Goal: Task Accomplishment & Management: Use online tool/utility

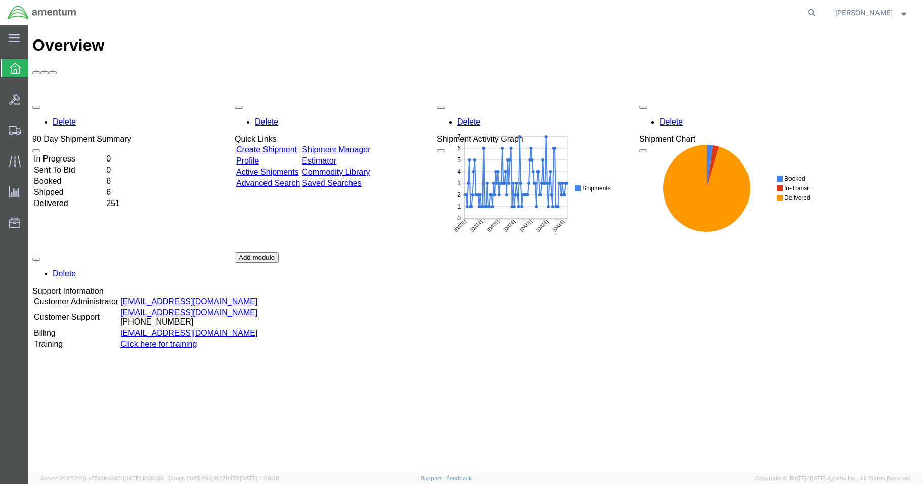
click at [62, 154] on td "In Progress" at bounding box center [68, 159] width 71 height 10
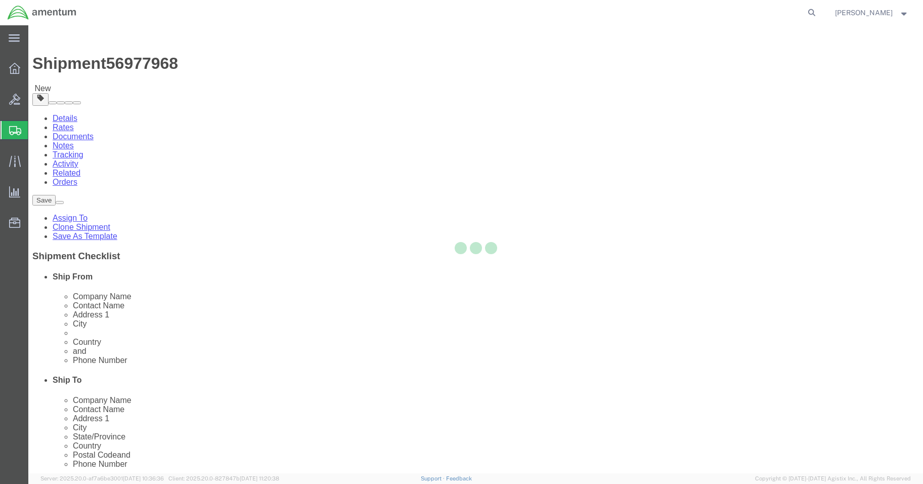
select select "42677"
select select
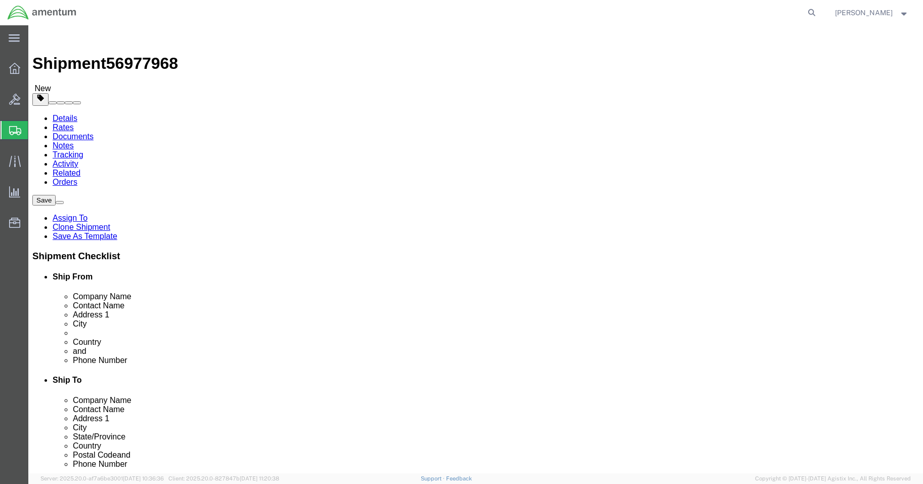
click input "text"
type input "[PERSON_NAME]"
click label "State/Province"
click input ","
click input "text"
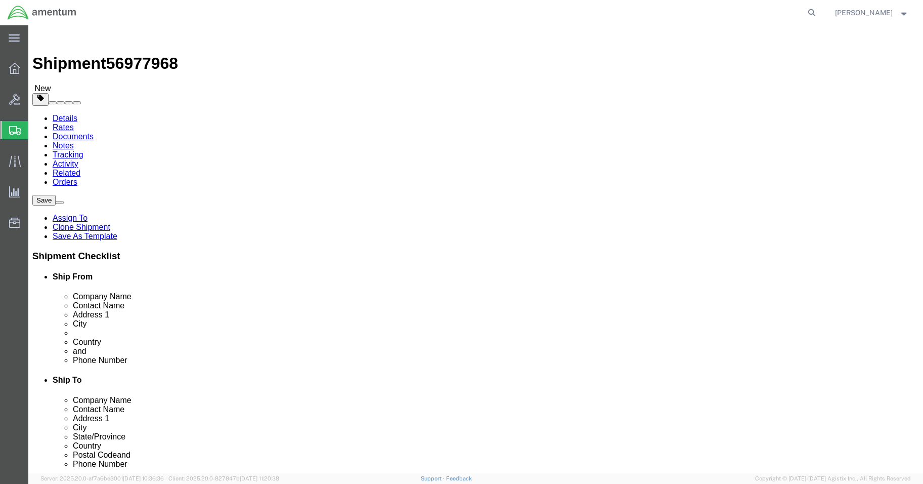
type input "[PHONE_NUMBER]"
click div "Location My Profile Location [PHONE_NUMBER] [PHONE_NUMBER] [PHONE_NUMBER] [PHON…"
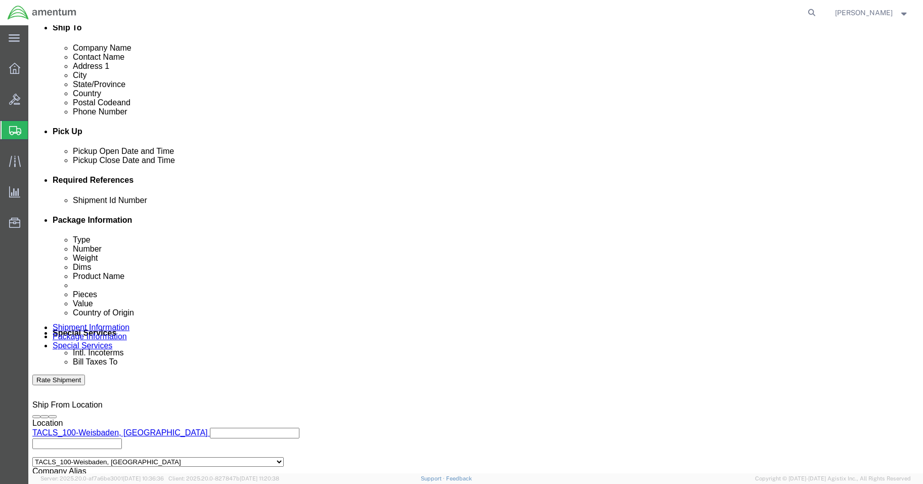
scroll to position [459, 0]
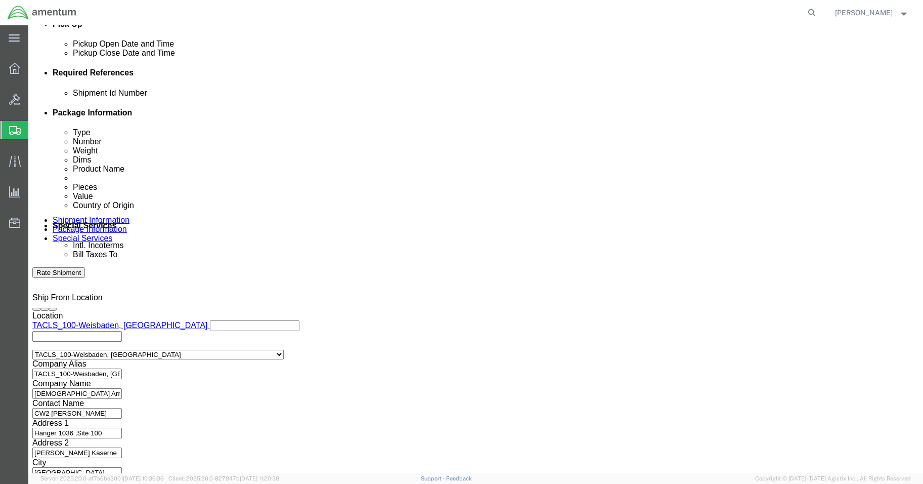
click button "Continue"
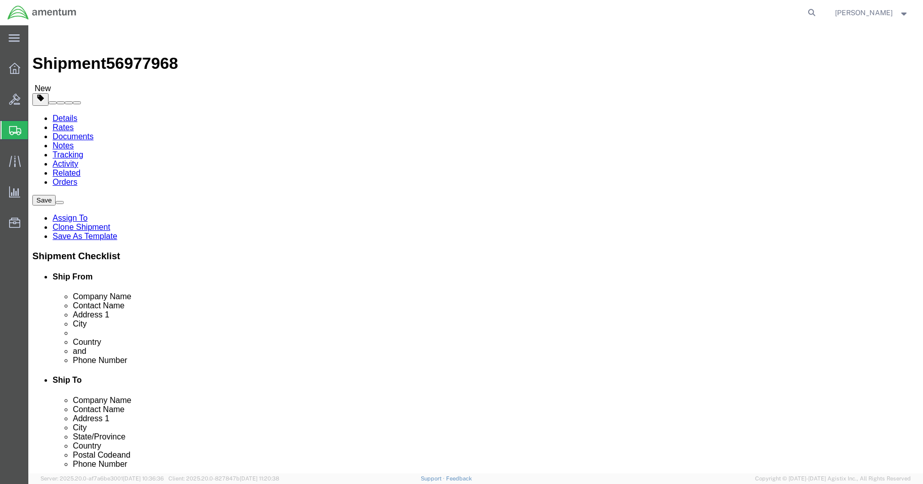
drag, startPoint x: 668, startPoint y: 401, endPoint x: 671, endPoint y: 419, distance: 19.0
click button "Continue"
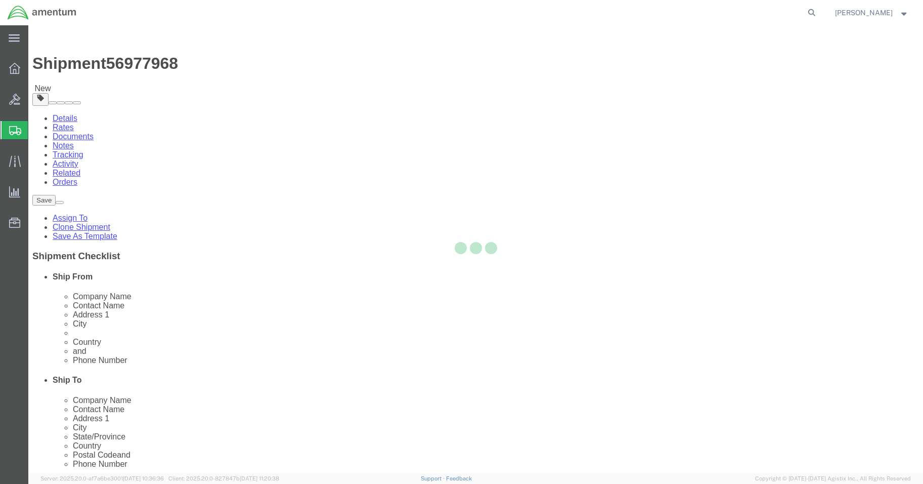
select select
select select "DEPARTMENT"
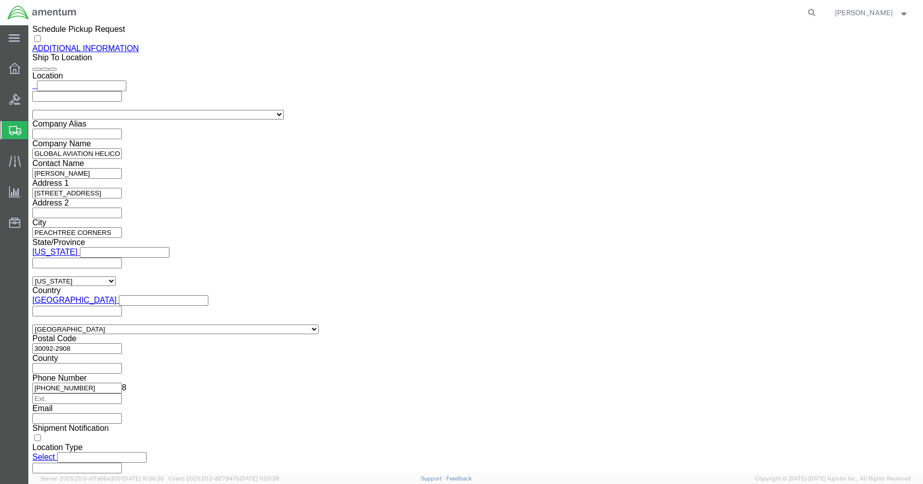
scroll to position [1260, 0]
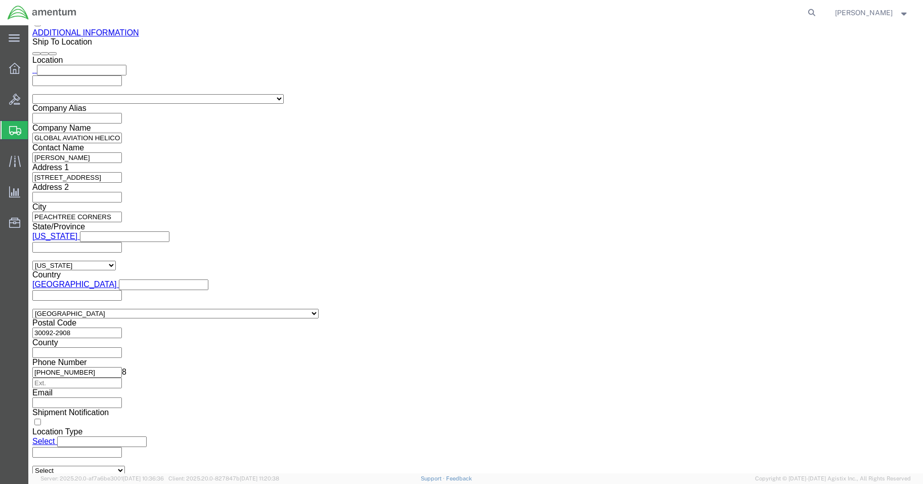
click button "Rate Shipment"
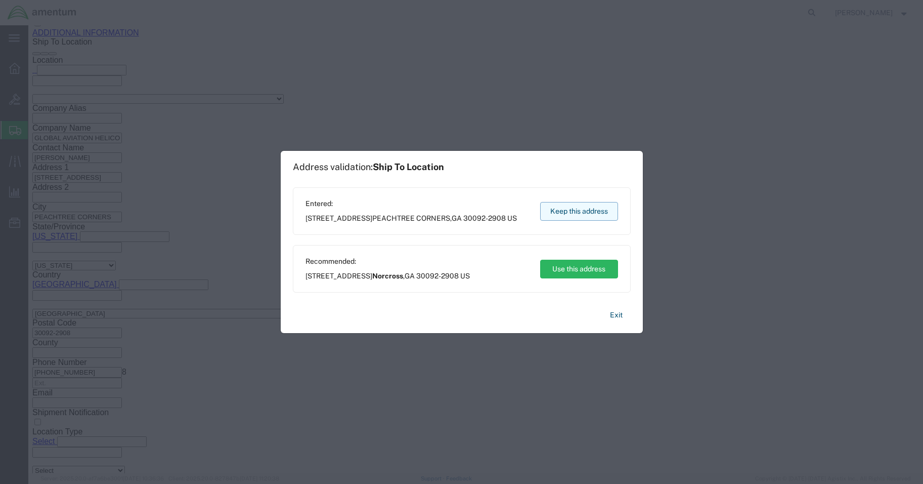
click at [579, 207] on button "Keep this address" at bounding box center [579, 211] width 78 height 19
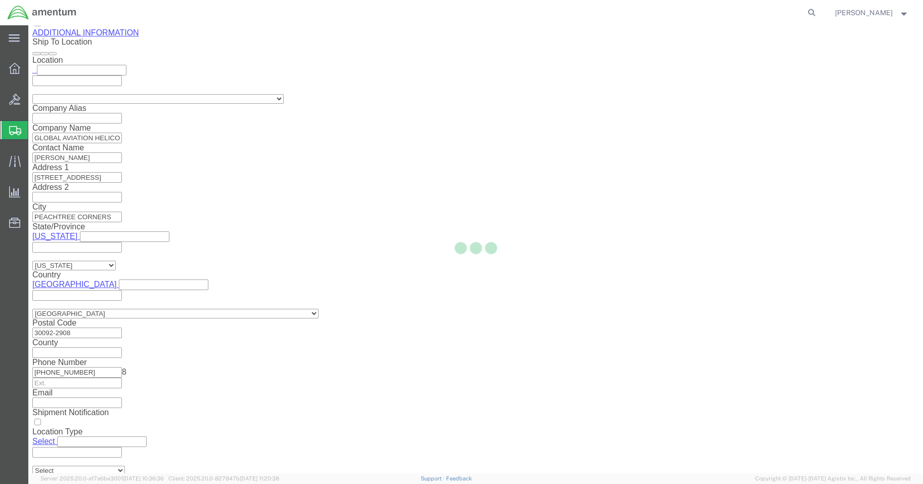
scroll to position [0, 0]
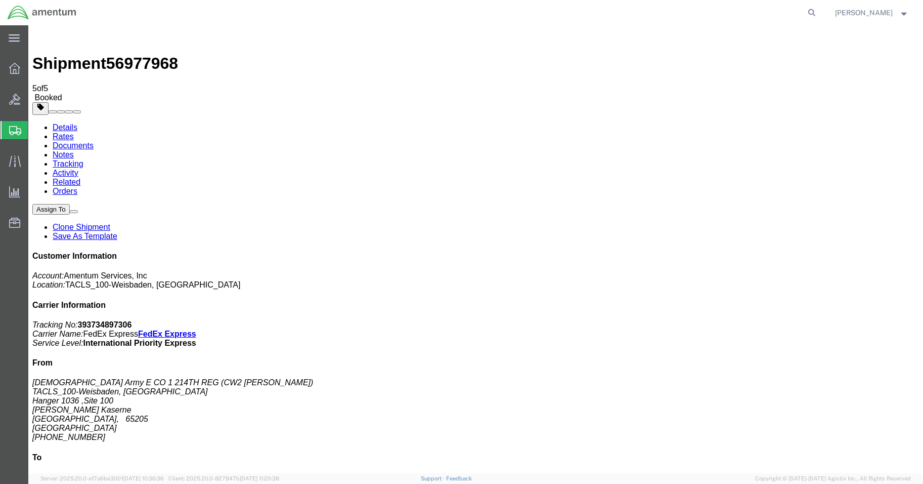
drag, startPoint x: 28, startPoint y: 134, endPoint x: 91, endPoint y: 221, distance: 107.7
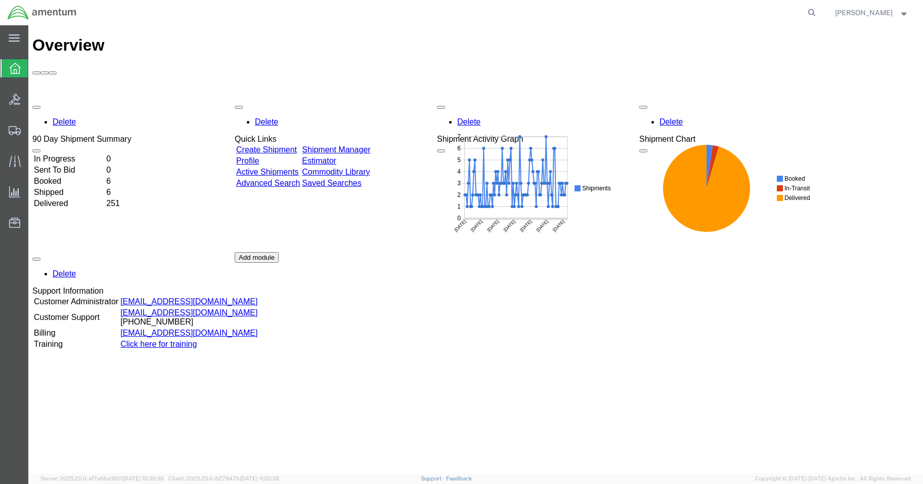
click at [61, 154] on td "In Progress" at bounding box center [68, 159] width 71 height 10
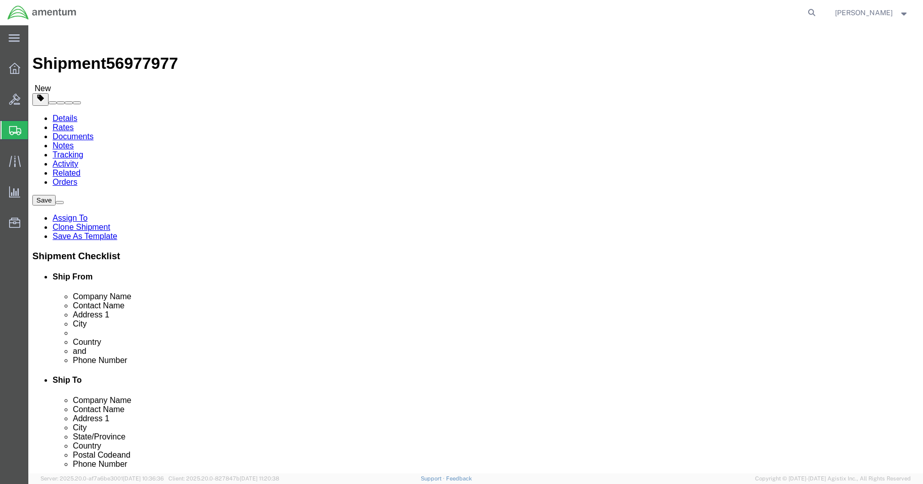
select select "42677"
select select
click input ","
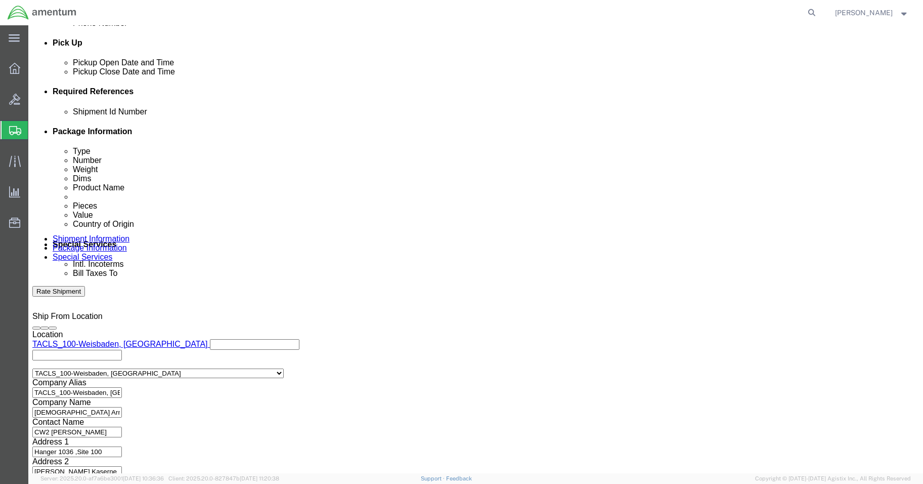
scroll to position [459, 0]
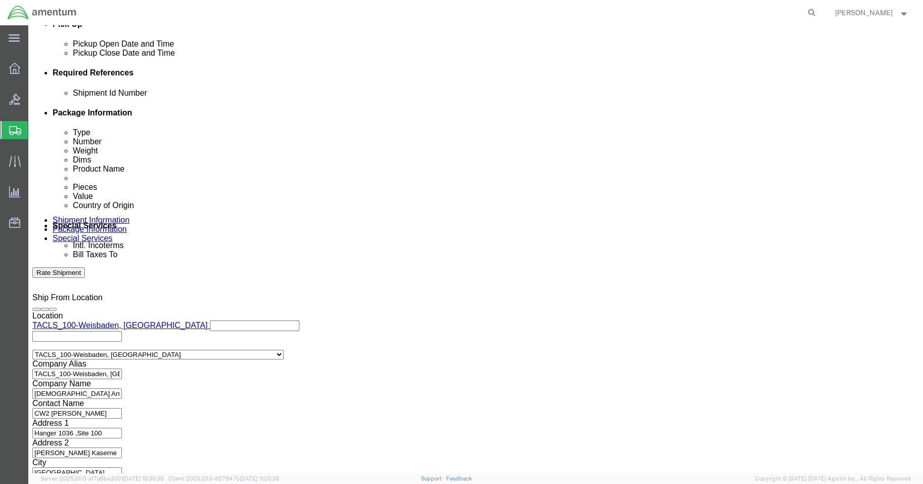
click button "Continue"
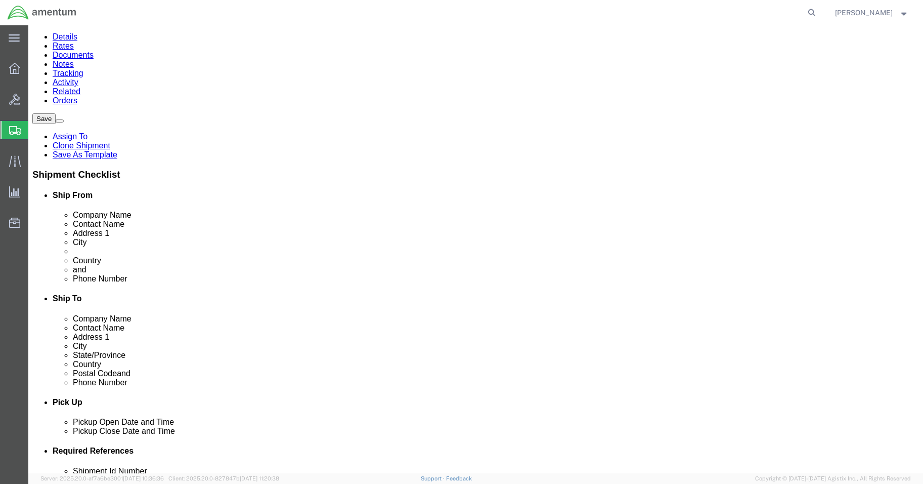
click button "Rate Shipment"
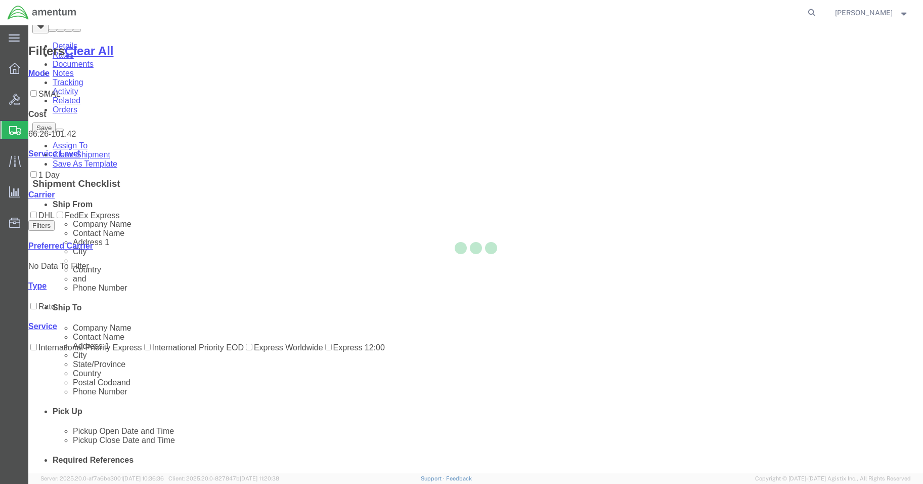
scroll to position [0, 0]
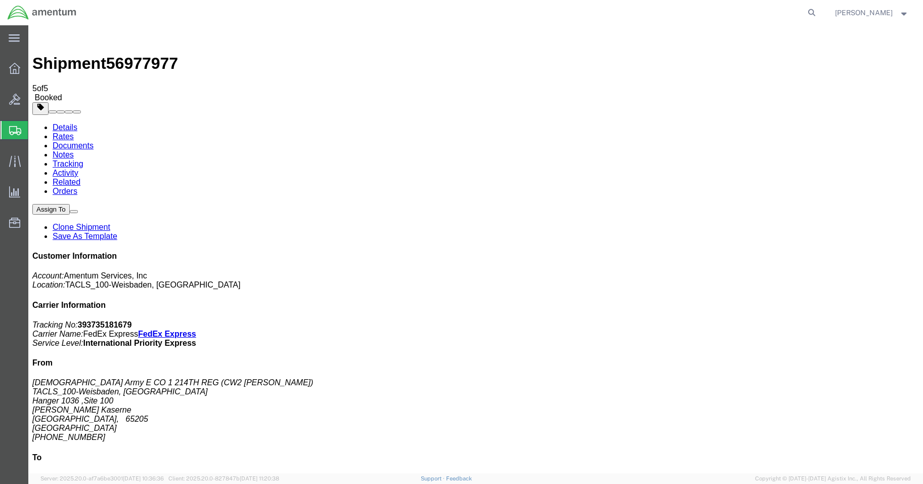
drag, startPoint x: 345, startPoint y: 32, endPoint x: 108, endPoint y: 219, distance: 301.6
